Goal: Information Seeking & Learning: Learn about a topic

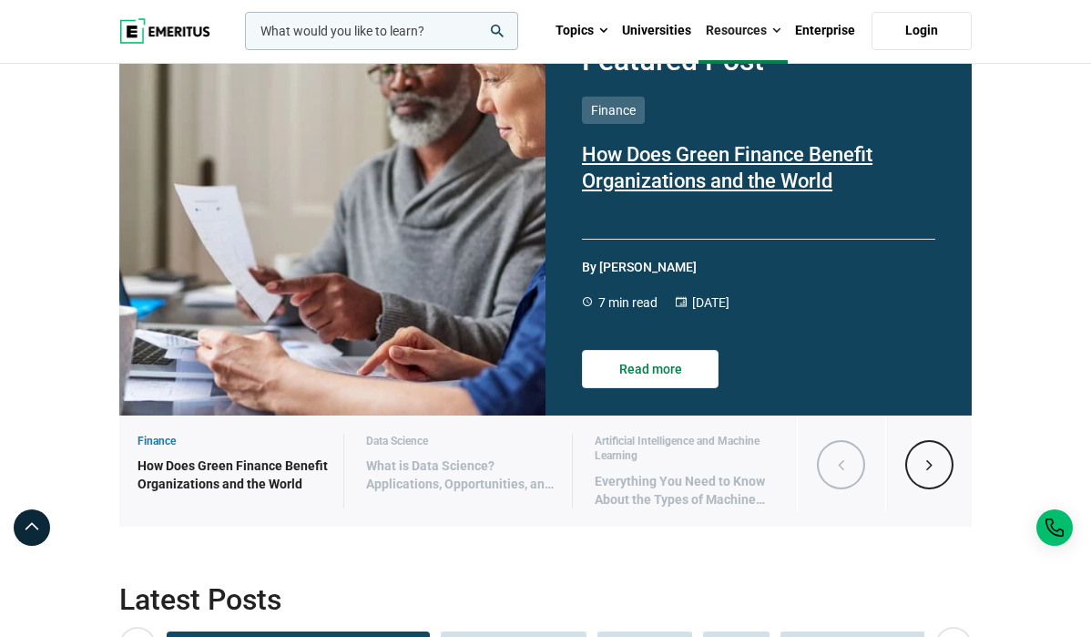
scroll to position [186, 0]
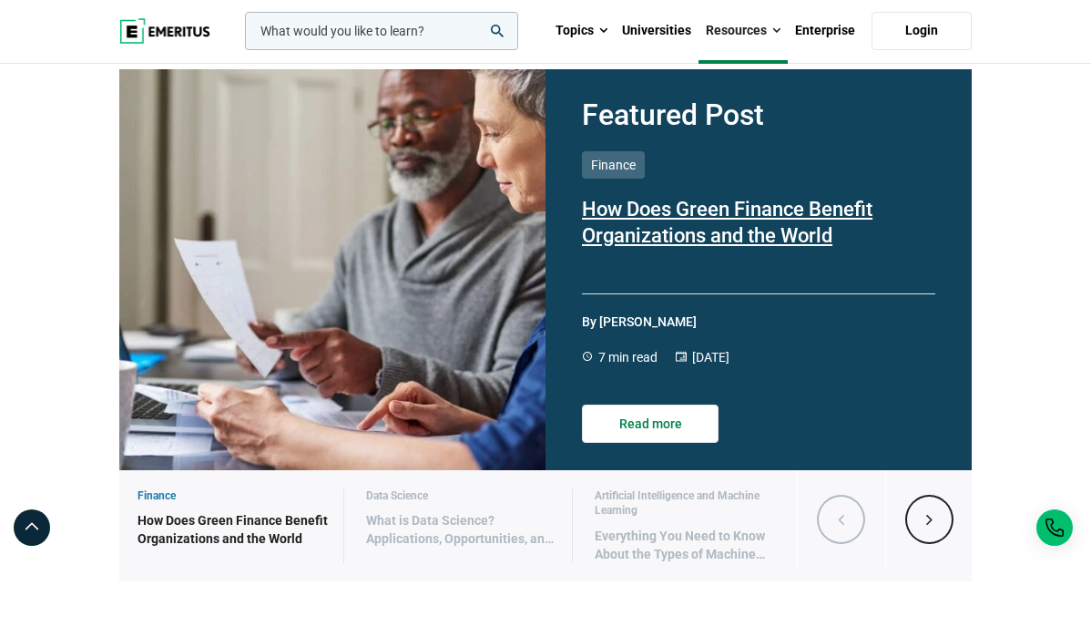
click at [689, 275] on p "How Does Green Finance Benefit Organizations and the World" at bounding box center [758, 236] width 353 height 78
click at [168, 32] on img at bounding box center [164, 31] width 91 height 26
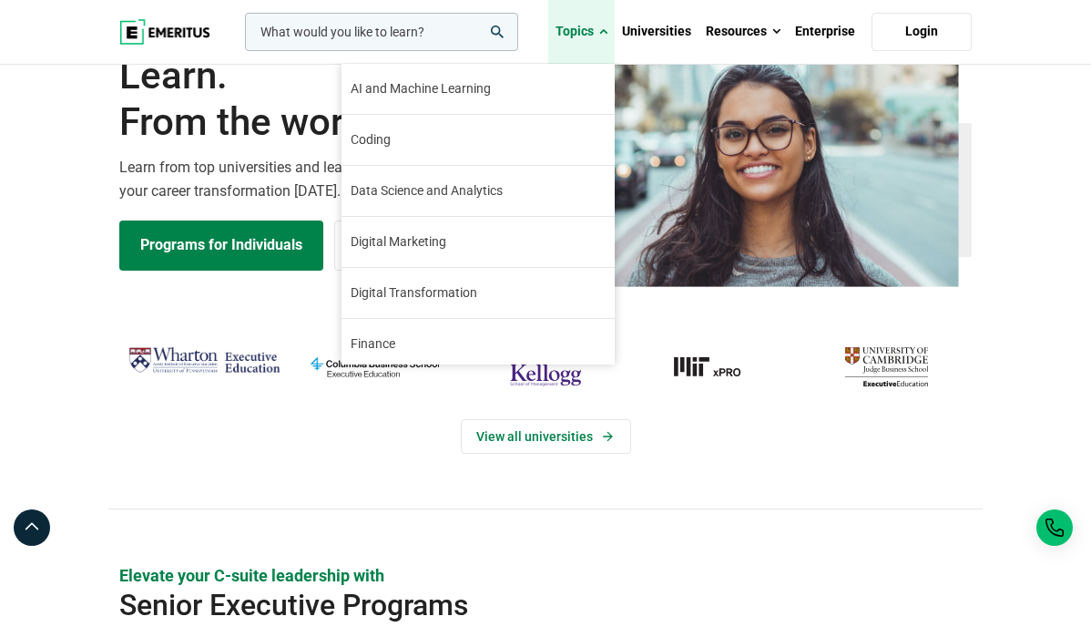
click at [592, 33] on link "Topics" at bounding box center [581, 32] width 66 height 64
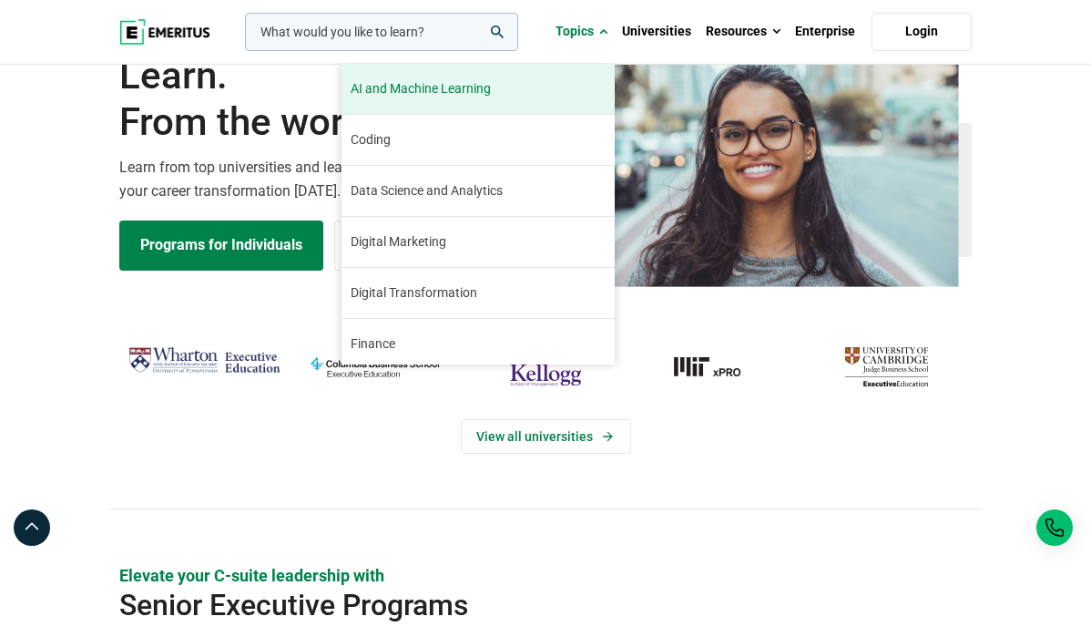
click at [487, 88] on span "AI and Machine Learning" at bounding box center [421, 88] width 140 height 19
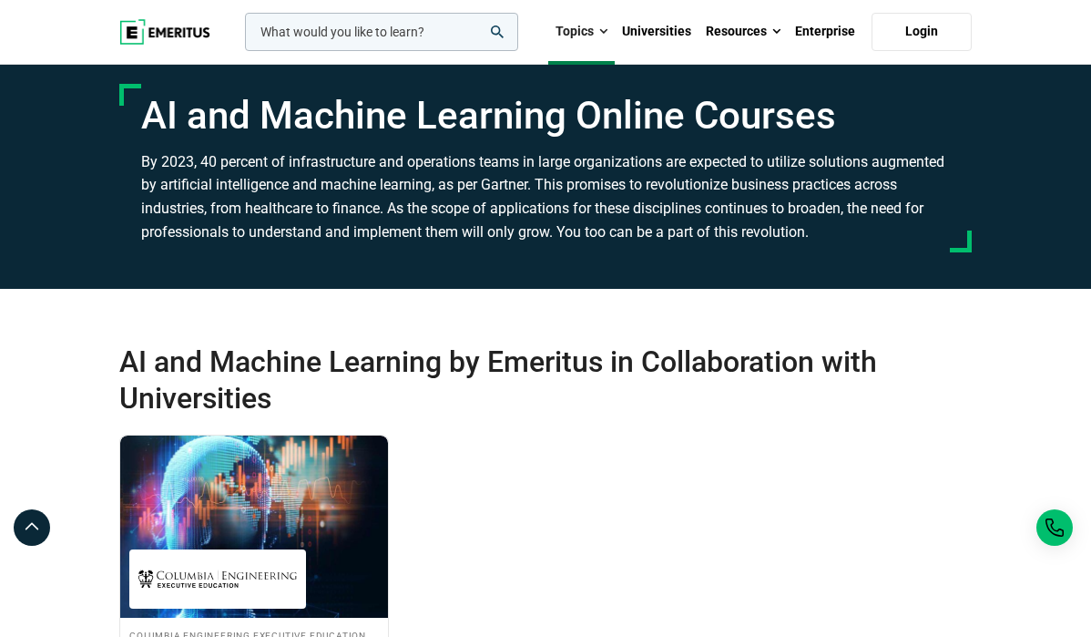
click at [149, 30] on img at bounding box center [164, 32] width 91 height 26
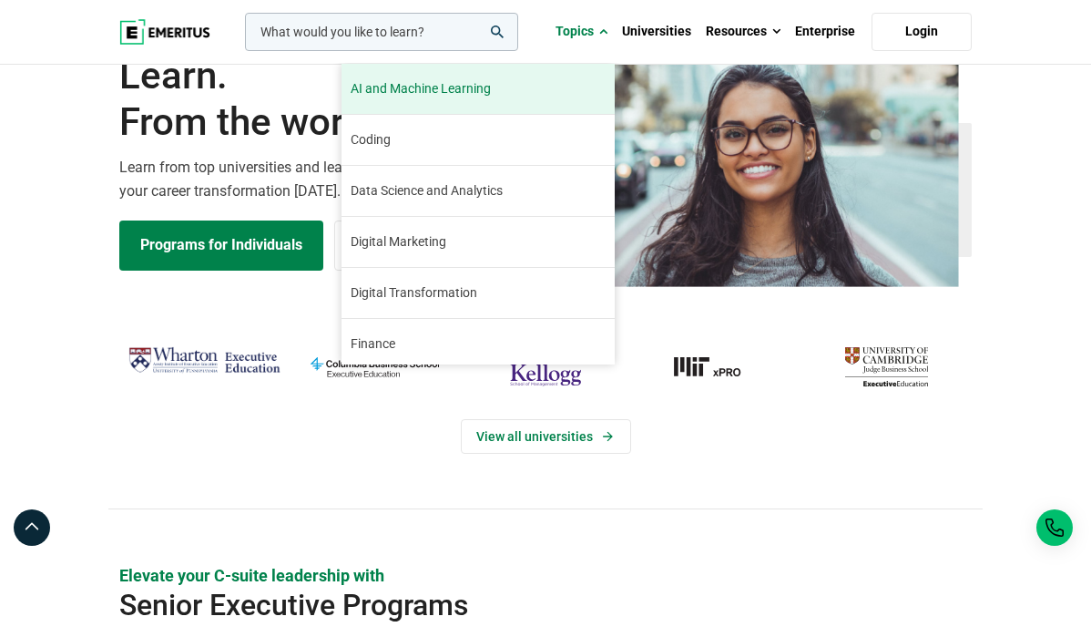
click at [491, 91] on span "AI and Machine Learning" at bounding box center [421, 88] width 140 height 19
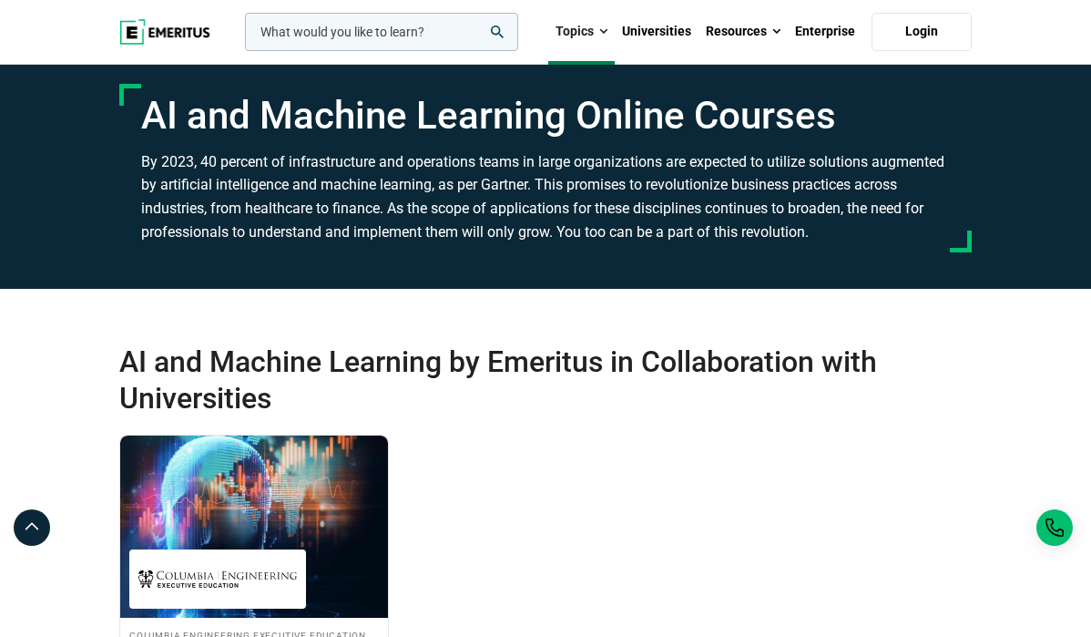
click at [437, 36] on input "woocommerce-product-search-field-0" at bounding box center [381, 32] width 273 height 38
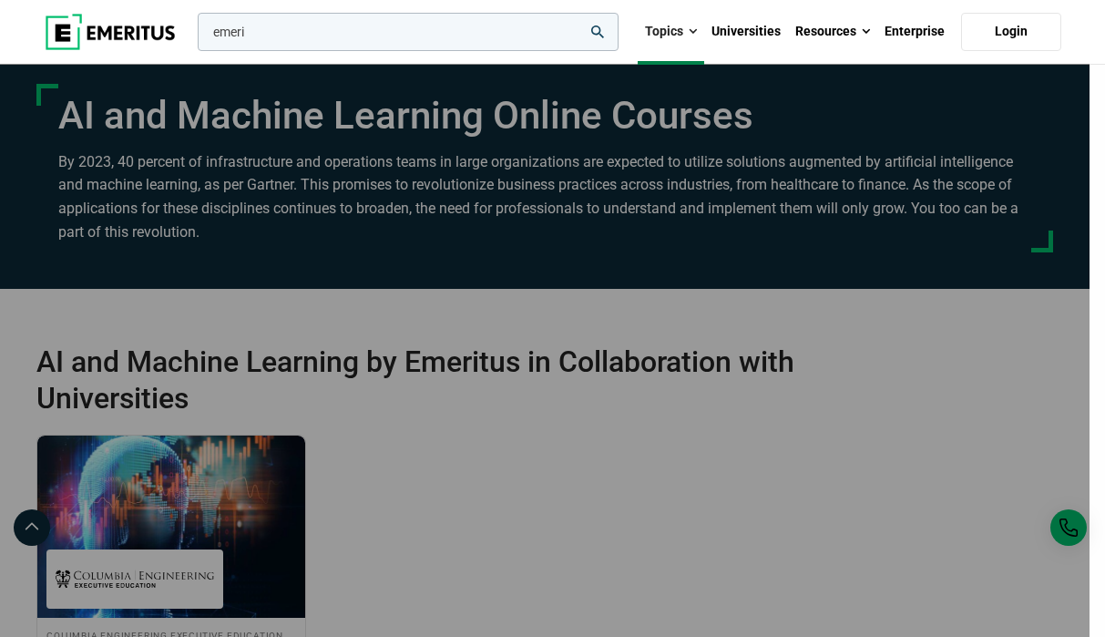
type input "emerit"
